Goal: Information Seeking & Learning: Understand process/instructions

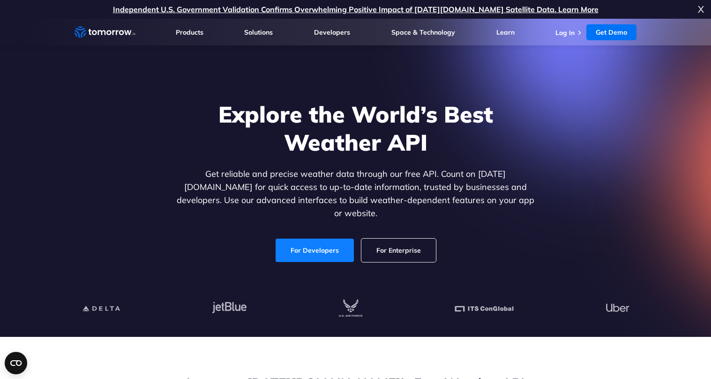
click at [331, 244] on link "For Developers" at bounding box center [314, 250] width 78 height 23
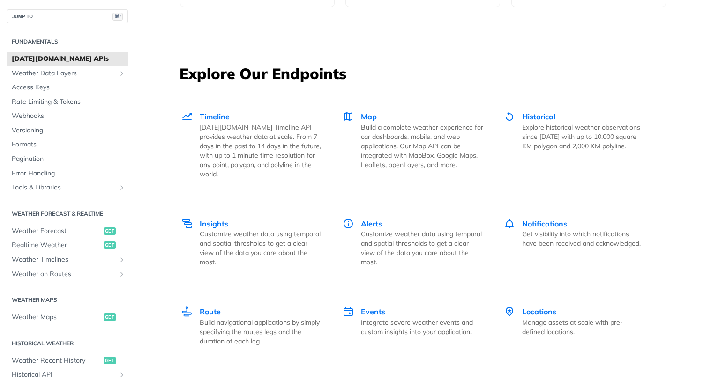
scroll to position [1241, 0]
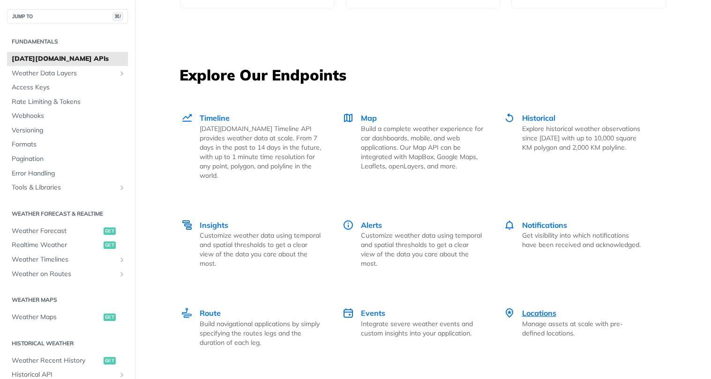
click at [541, 309] on span "Locations" at bounding box center [539, 313] width 34 height 9
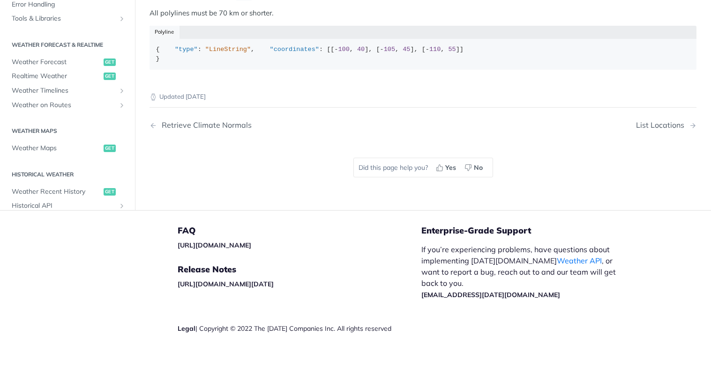
scroll to position [639, 0]
click at [557, 262] on link "Weather API" at bounding box center [579, 260] width 45 height 9
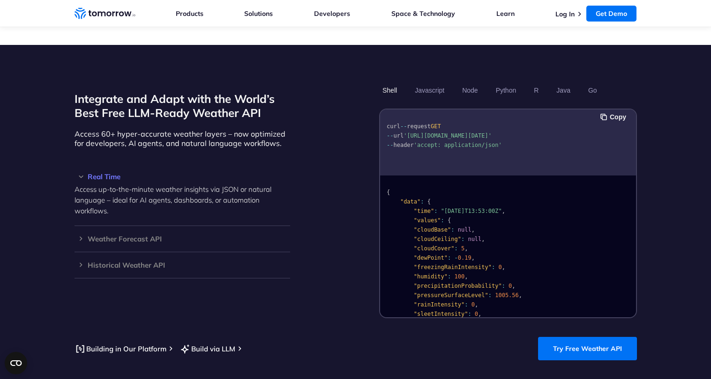
scroll to position [712, 0]
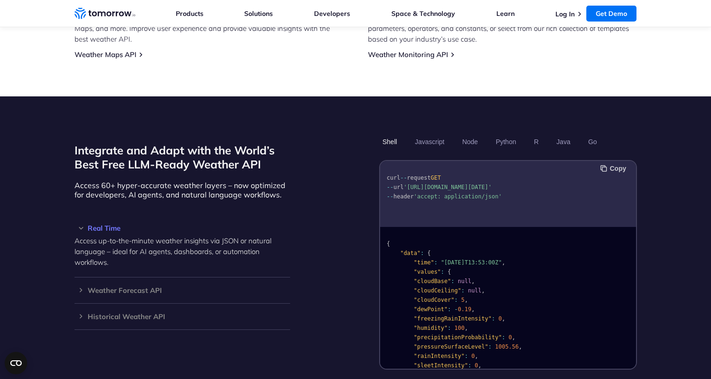
click at [619, 164] on button "Copy" at bounding box center [614, 169] width 29 height 10
click at [561, 134] on button "Java" at bounding box center [563, 142] width 21 height 16
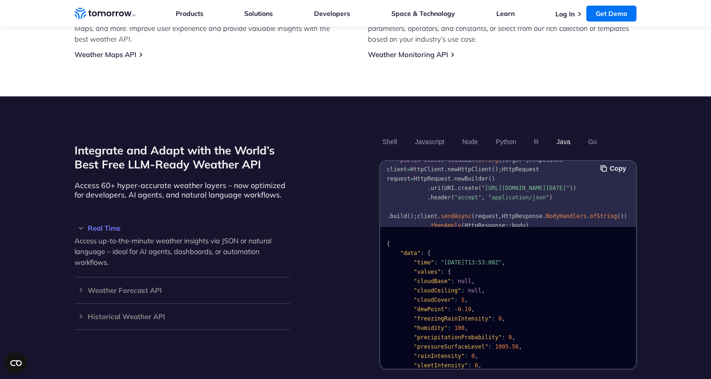
scroll to position [13, 0]
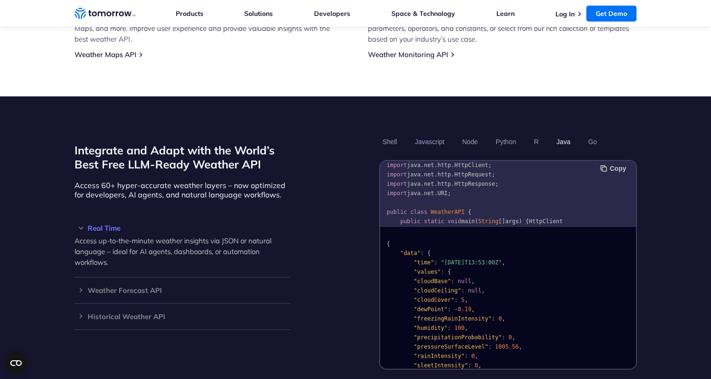
click at [622, 164] on button "Copy" at bounding box center [614, 169] width 29 height 10
click at [388, 134] on button "Shell" at bounding box center [389, 142] width 21 height 16
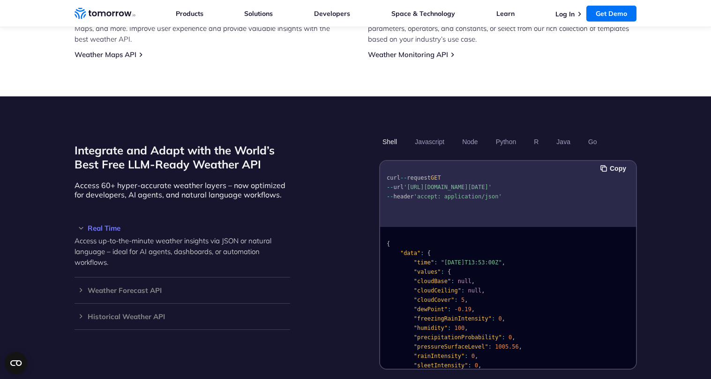
scroll to position [0, 0]
click at [619, 164] on button "Copy" at bounding box center [614, 169] width 29 height 10
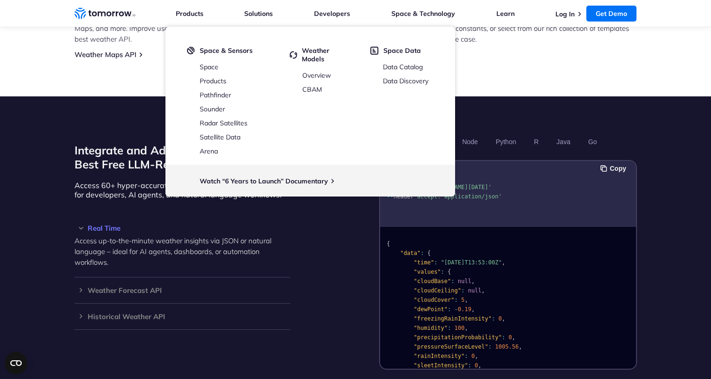
click at [514, 186] on pre "curl -- request GET -- url 'https://api.tomorrow.io/v4/weather/realtime?locatio…" at bounding box center [508, 185] width 256 height 43
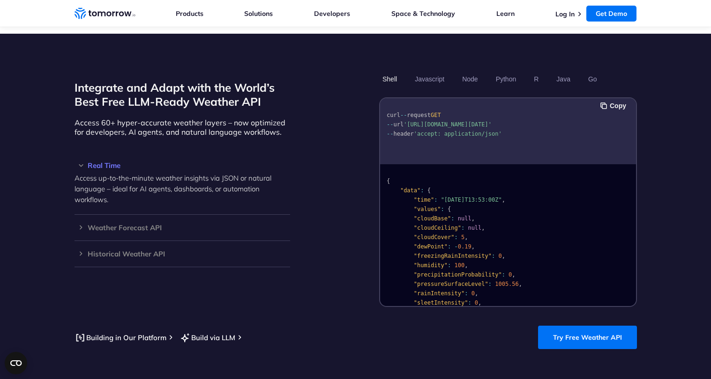
scroll to position [776, 0]
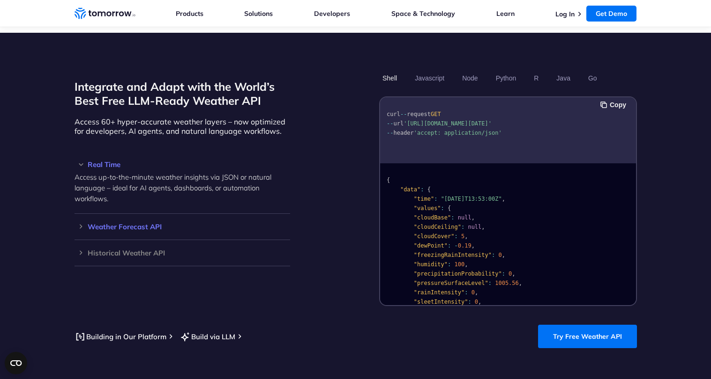
click at [81, 223] on h3 "Weather Forecast API" at bounding box center [182, 226] width 216 height 7
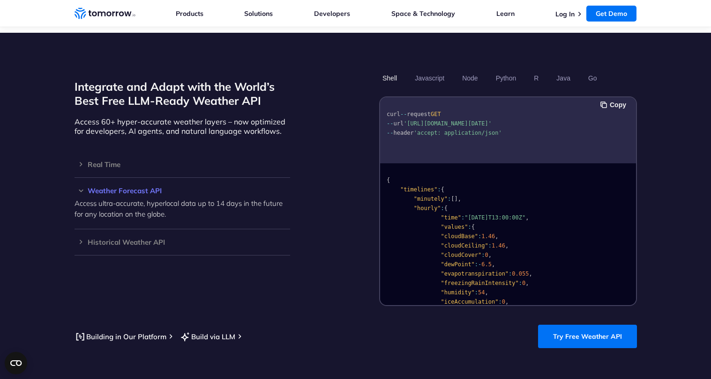
click at [468, 122] on span "'https://api.tomorrow.io/v4/weather/forecast?location=newyork&apikey=XXX'" at bounding box center [447, 123] width 88 height 7
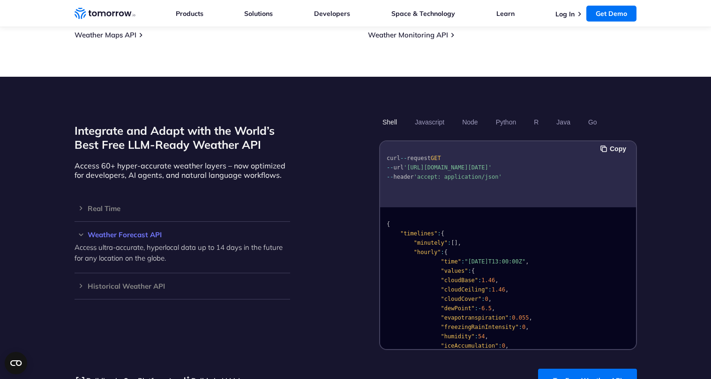
scroll to position [728, 0]
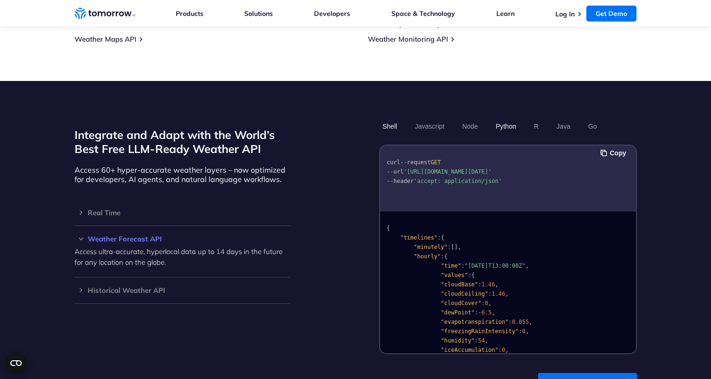
click at [509, 119] on button "Python" at bounding box center [505, 127] width 27 height 16
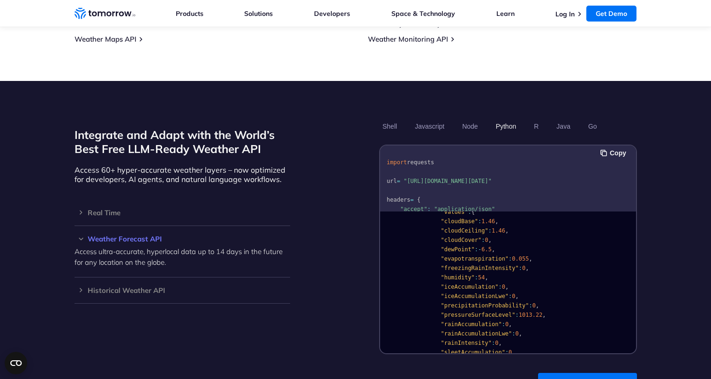
scroll to position [75, 0]
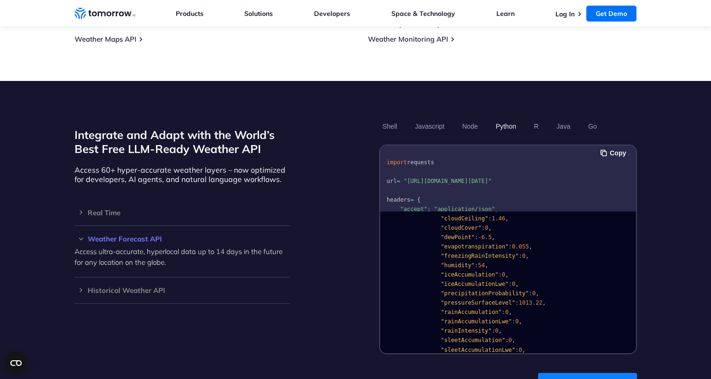
click at [595, 373] on link "Try Free Weather API" at bounding box center [587, 384] width 99 height 23
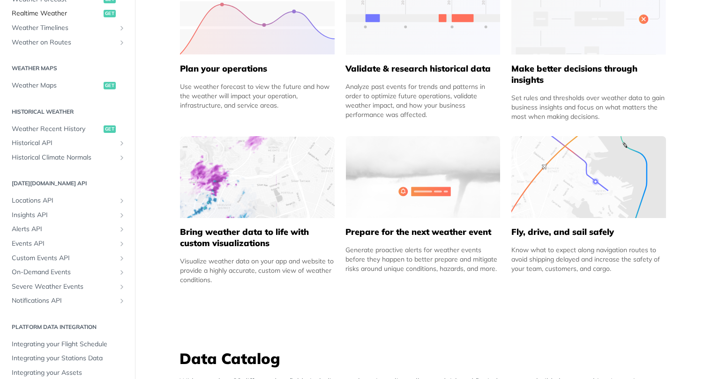
scroll to position [238, 0]
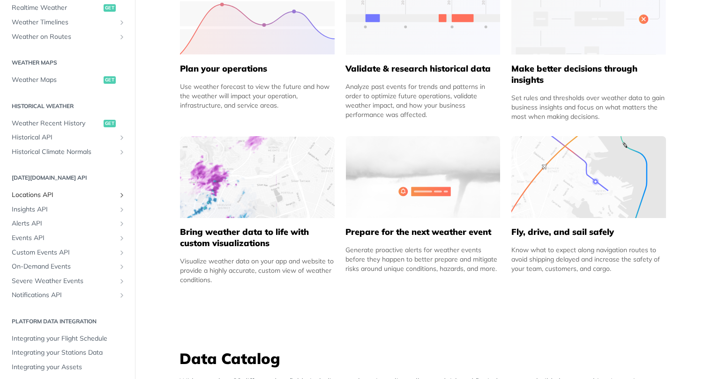
click at [34, 192] on span "Locations API" at bounding box center [64, 195] width 104 height 9
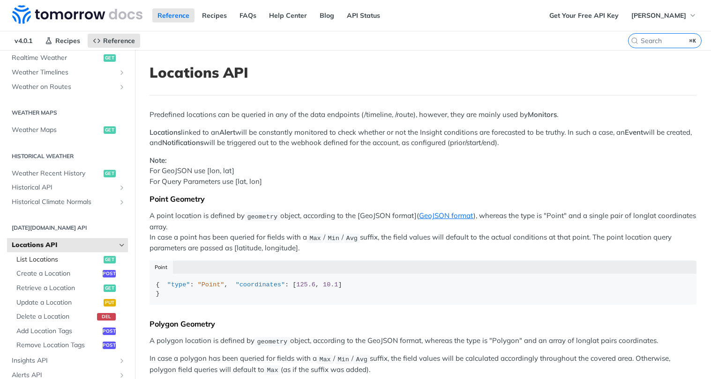
click at [33, 261] on span "List Locations" at bounding box center [58, 259] width 85 height 9
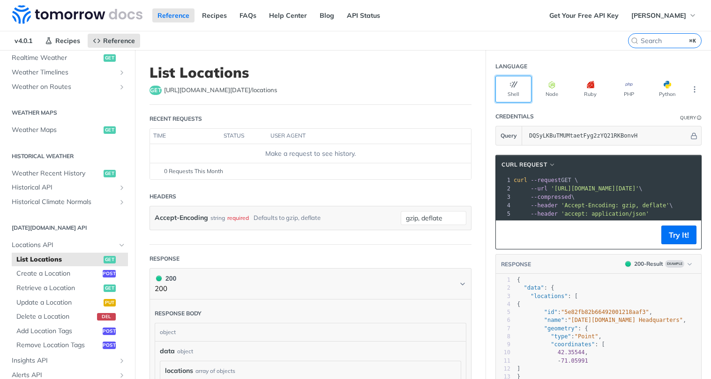
click at [514, 86] on icon "button" at bounding box center [513, 84] width 7 height 7
click at [552, 90] on button "Node" at bounding box center [552, 89] width 36 height 27
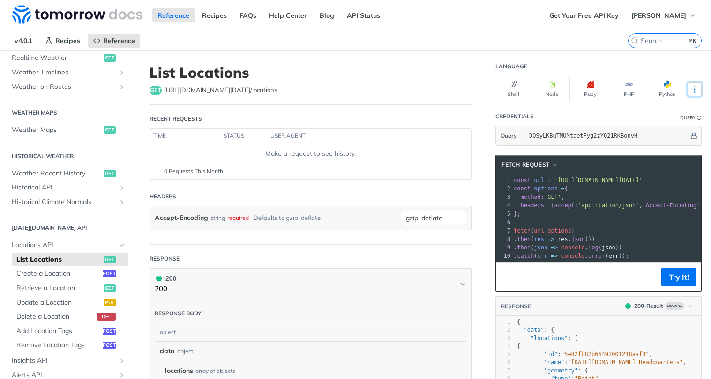
click at [697, 90] on icon "More ellipsis" at bounding box center [694, 89] width 8 height 8
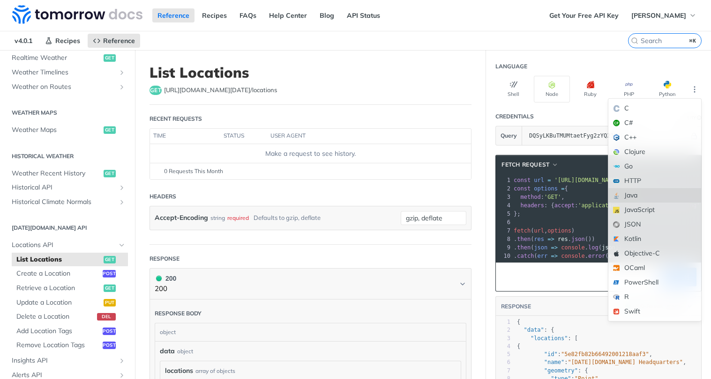
click at [646, 193] on div "Java" at bounding box center [654, 195] width 93 height 15
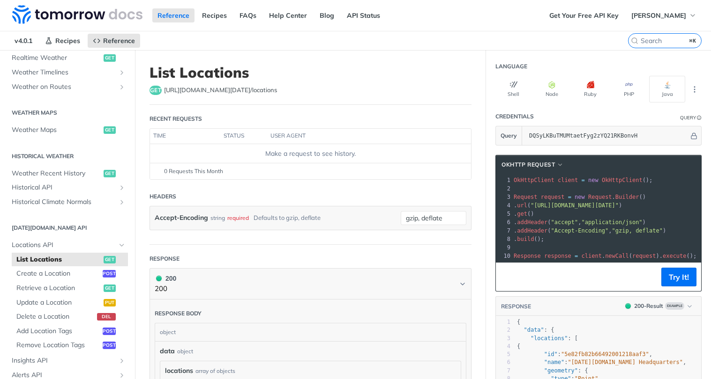
click at [618, 203] on span ""[URL][DOMAIN_NAME][DATE]"" at bounding box center [574, 205] width 88 height 7
click at [511, 86] on icon "button" at bounding box center [513, 84] width 7 height 7
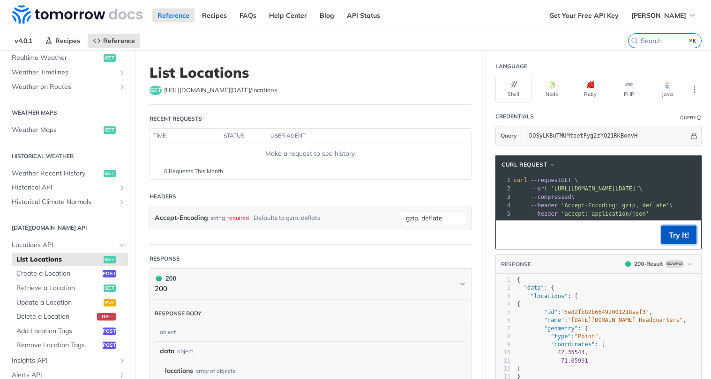
click at [676, 237] on button "Try It!" at bounding box center [678, 235] width 35 height 19
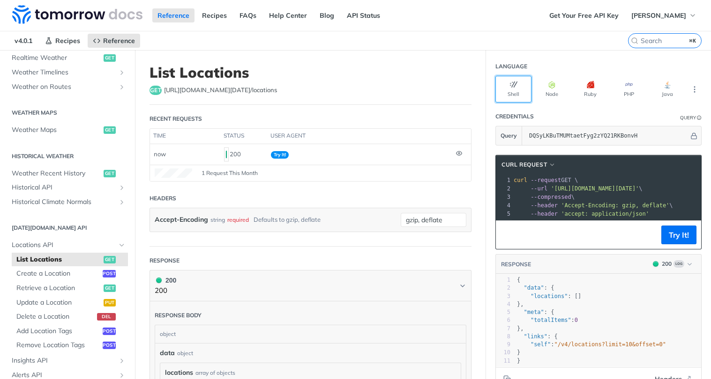
click at [515, 91] on button "Shell" at bounding box center [513, 89] width 36 height 27
click at [587, 196] on pre "--compressed \" at bounding box center [667, 197] width 311 height 8
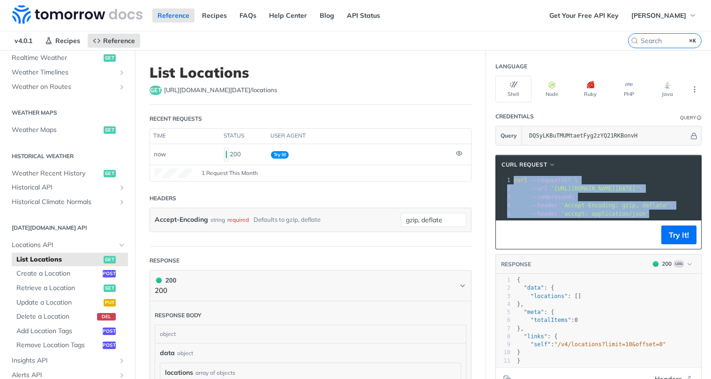
copy div "curl --request GET \ 2 --url '[URL][DOMAIN_NAME][DATE]' \ 3 --compressed \ 4 --…"
